Goal: Find contact information: Find contact information

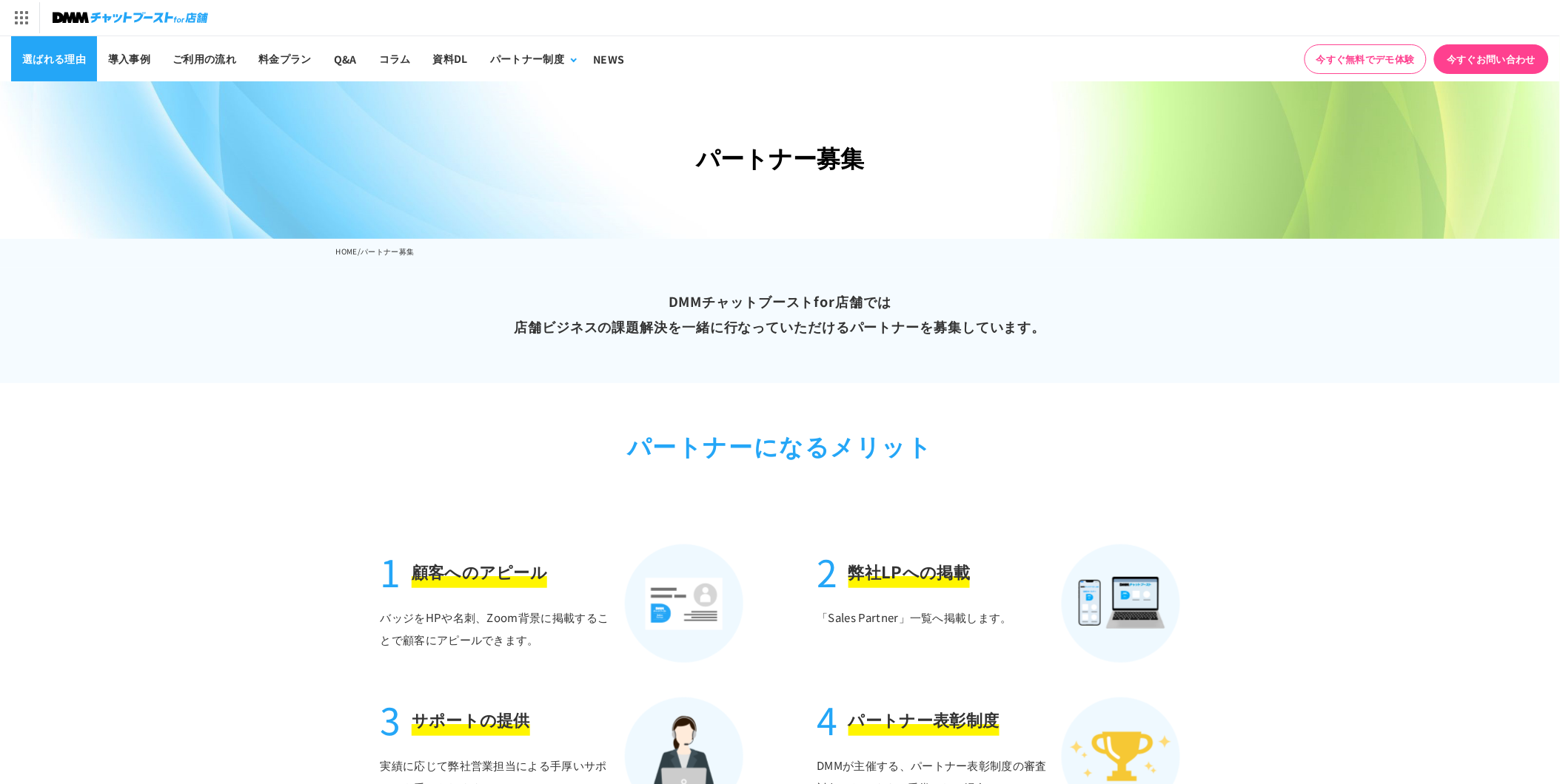
click at [84, 54] on link "選ばれる理由" at bounding box center [54, 59] width 86 height 45
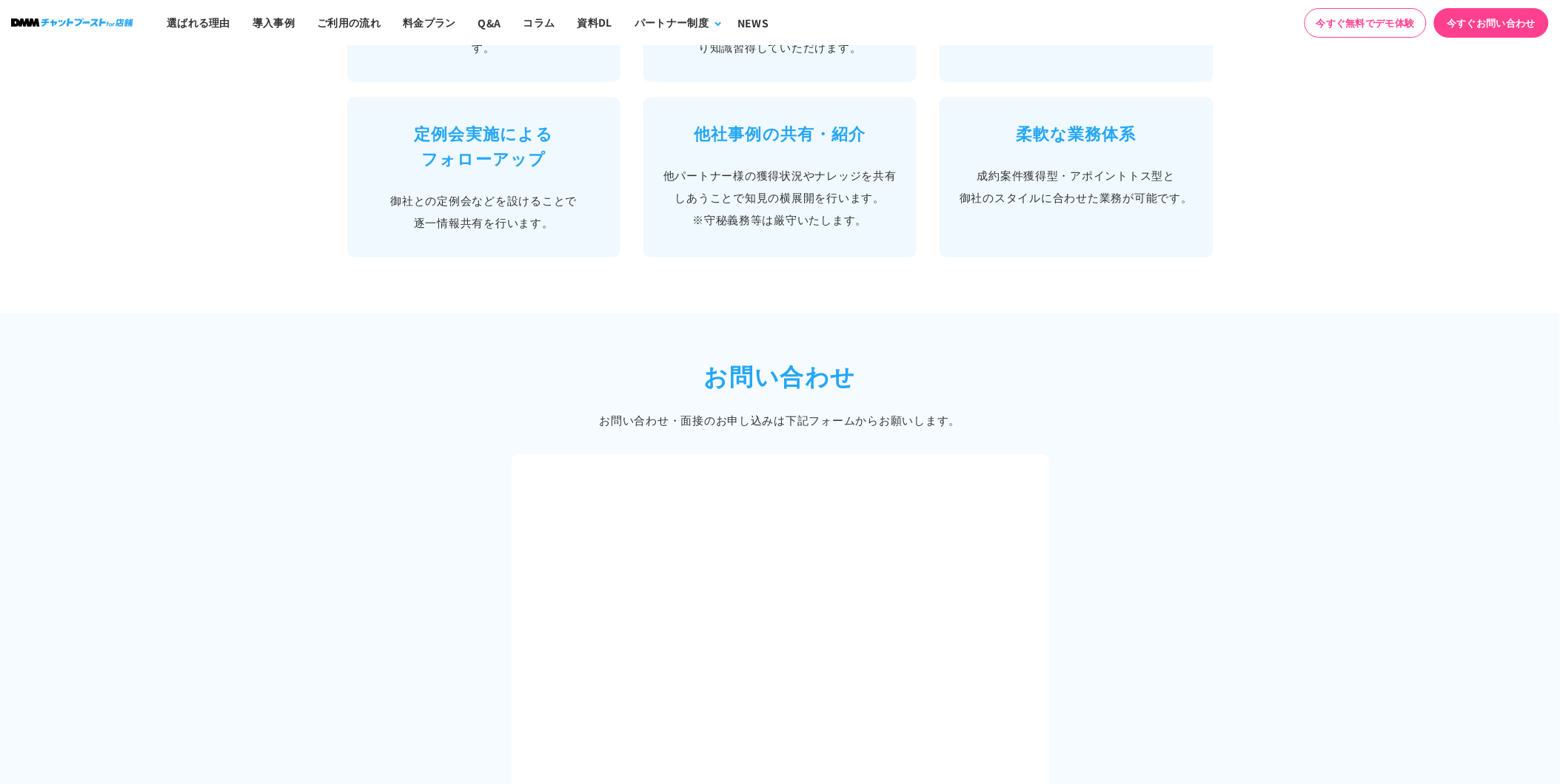
scroll to position [1726, 0]
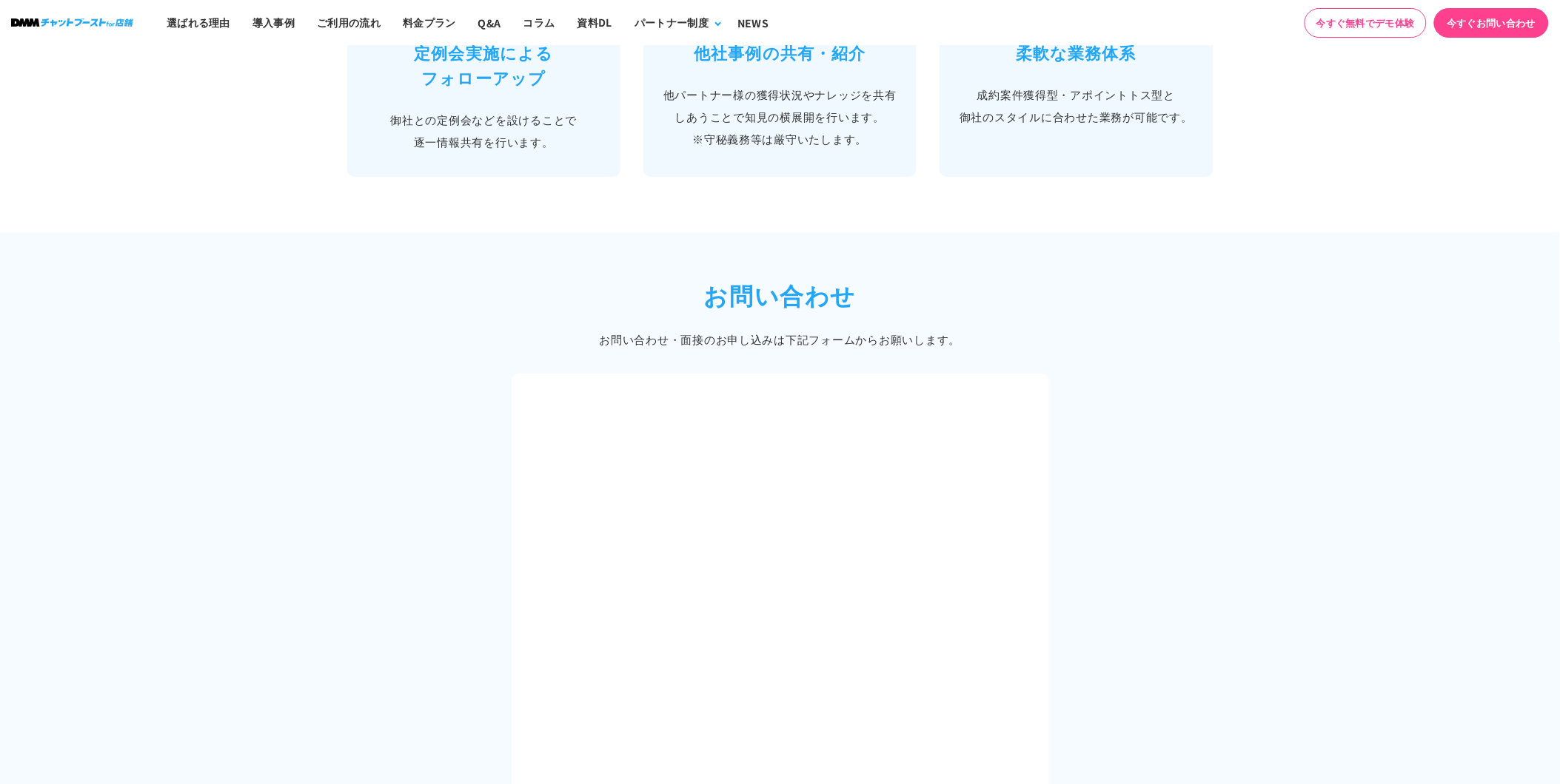
click at [1139, 480] on div "お問い合わせ お問い合わせ・面接のお申し込みは 下記フォームからお願いします。" at bounding box center [780, 734] width 888 height 915
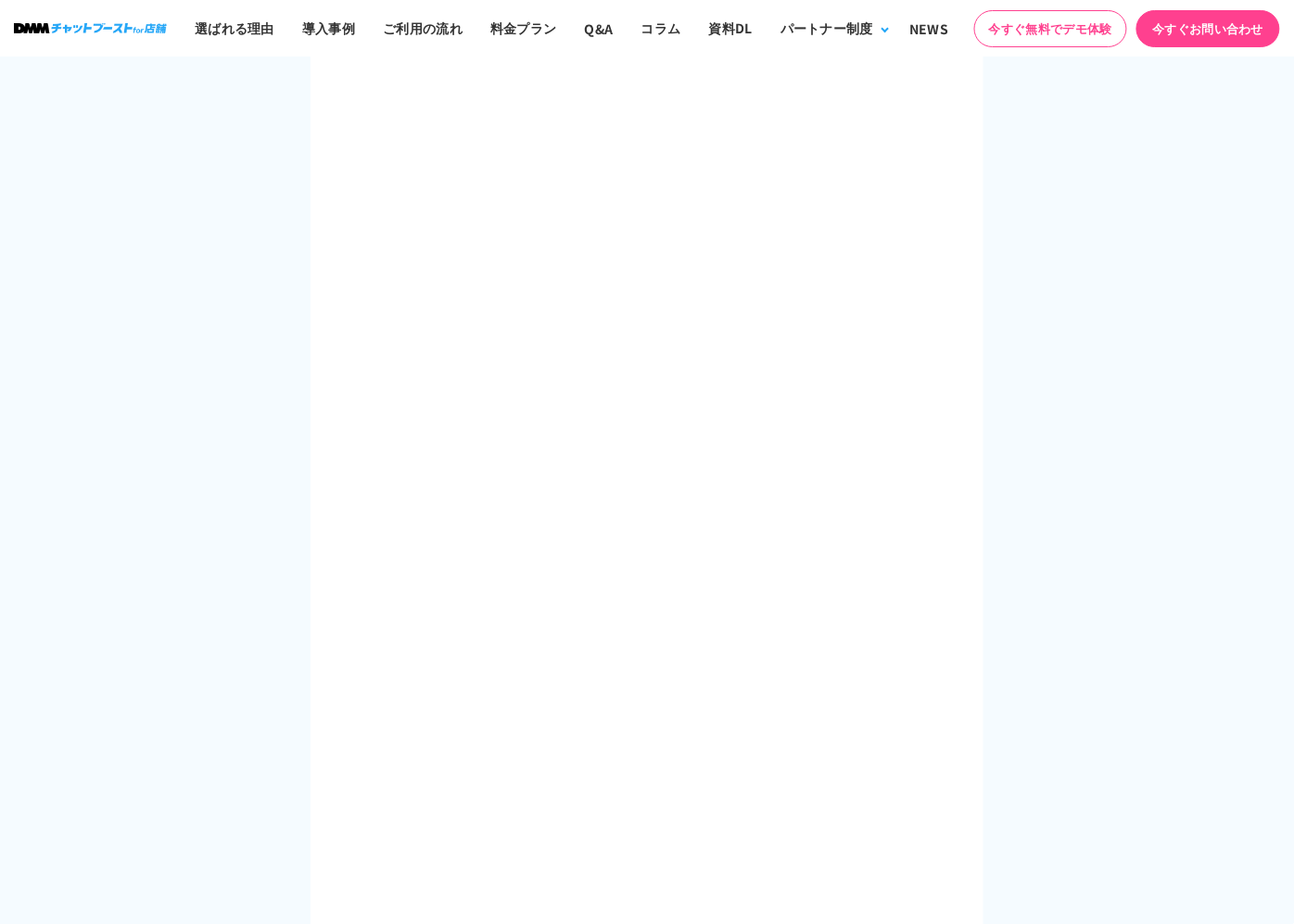
scroll to position [2573, 0]
drag, startPoint x: 1009, startPoint y: 394, endPoint x: 1016, endPoint y: 401, distance: 9.9
click at [1016, 396] on div "お問い合わせ お問い合わせ・面接のお申し込みは 下記フォームからお願いします。" at bounding box center [647, 508] width 1113 height 1145
